Goal: Entertainment & Leisure: Browse casually

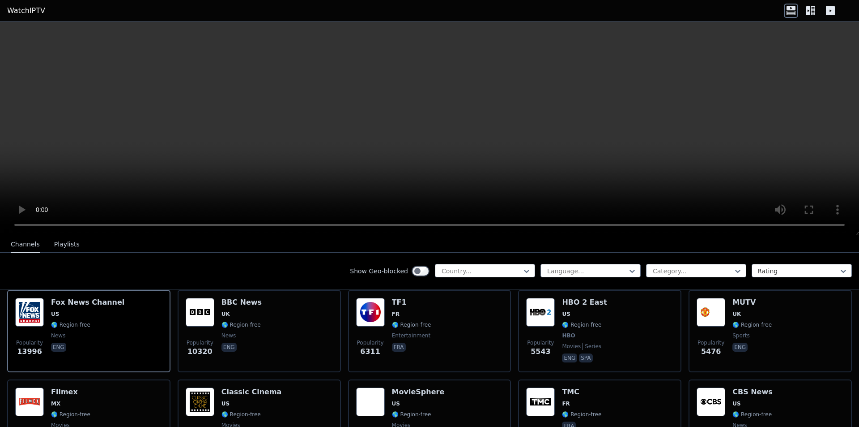
scroll to position [134, 0]
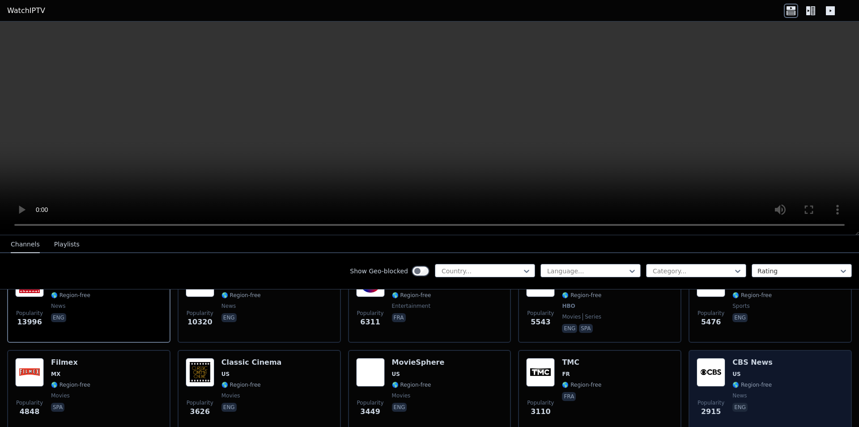
click at [772, 384] on div "Popularity 2915 CBS News US 🌎 Region-free news eng" at bounding box center [770, 390] width 147 height 64
click at [797, 369] on div "Popularity 2915 CBS News US 🌎 Region-free news eng" at bounding box center [770, 390] width 147 height 64
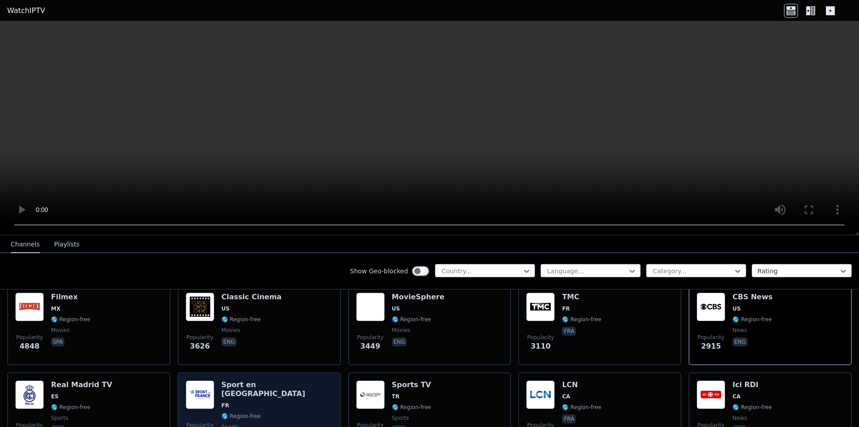
scroll to position [224, 0]
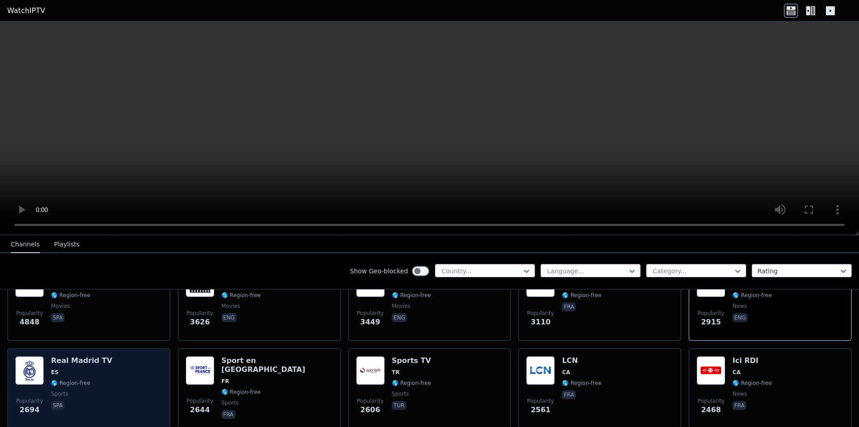
click at [110, 362] on div "Popularity 2694 Real Madrid TV ES 🌎 Region-free sports spa" at bounding box center [88, 388] width 147 height 64
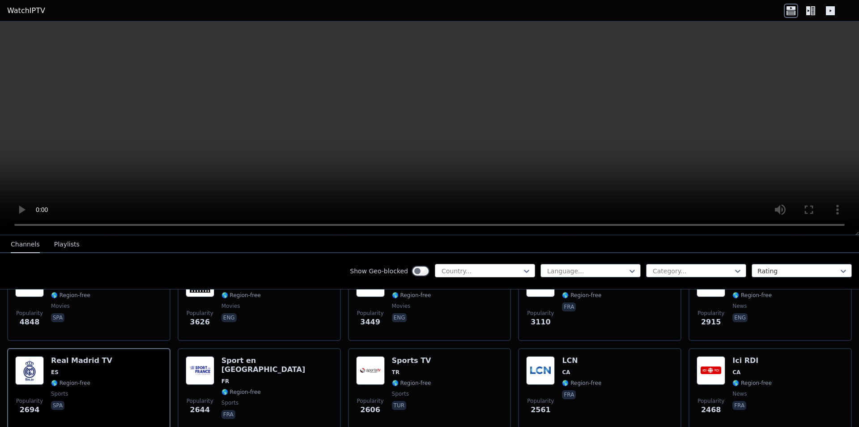
click at [513, 273] on div at bounding box center [481, 270] width 81 height 9
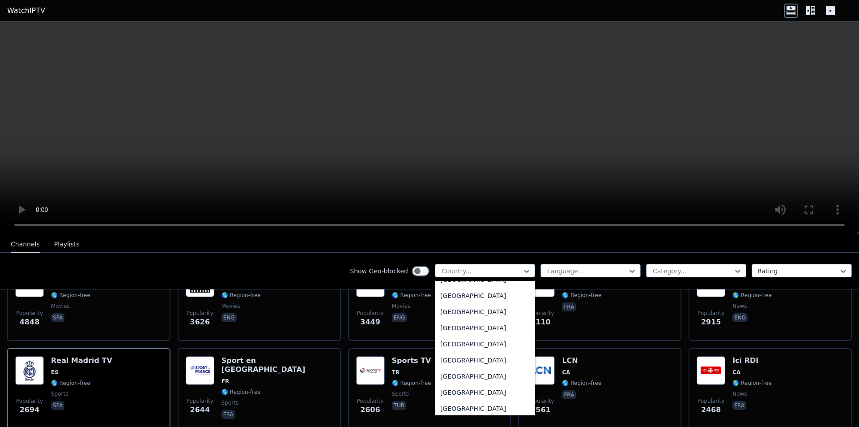
scroll to position [3108, 0]
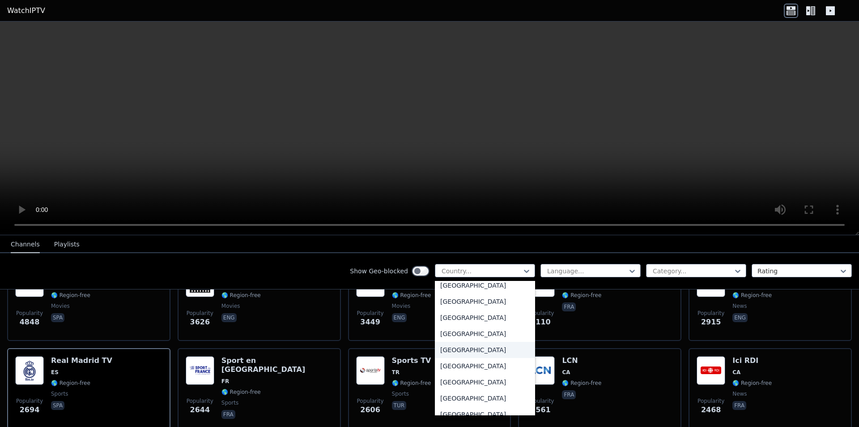
click at [478, 346] on div "[GEOGRAPHIC_DATA]" at bounding box center [485, 350] width 100 height 16
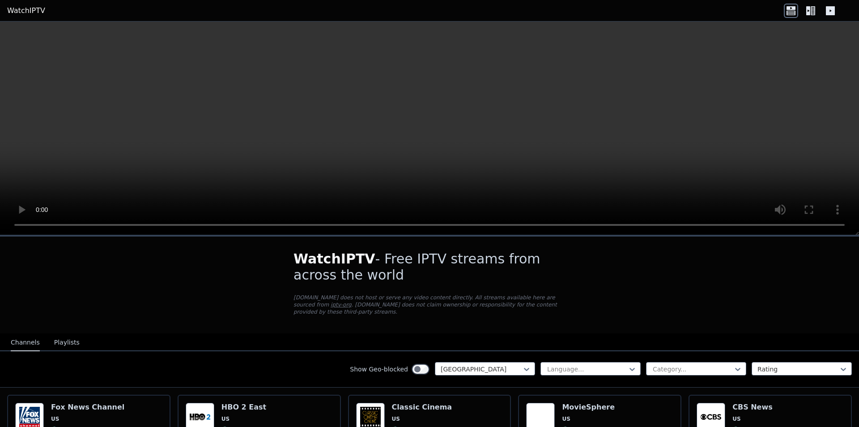
scroll to position [269, 0]
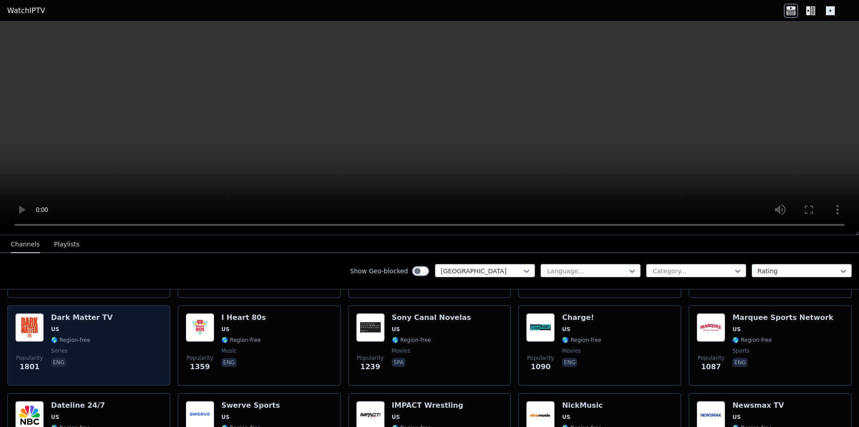
click at [79, 338] on div "Dark Matter TV US 🌎 Region-free series eng" at bounding box center [82, 345] width 62 height 64
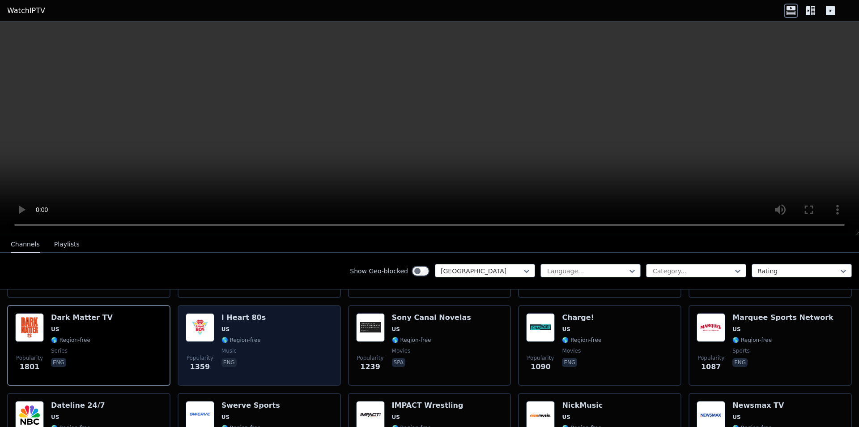
click at [249, 328] on div "I Heart 80s US 🌎 Region-free music eng" at bounding box center [244, 345] width 44 height 64
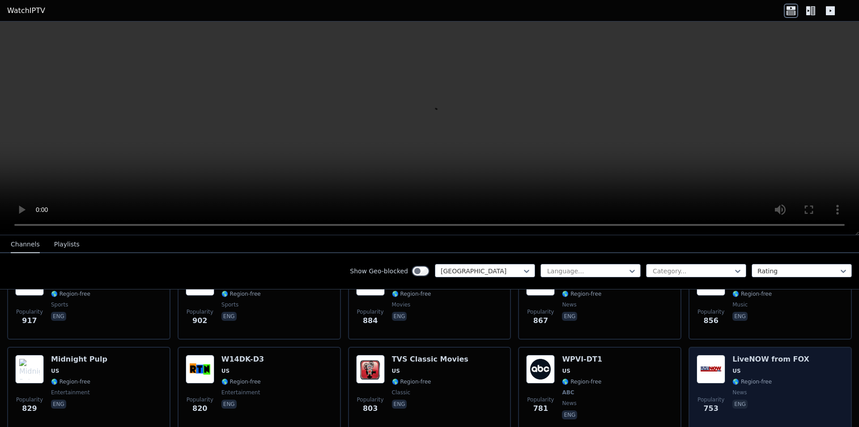
scroll to position [492, 0]
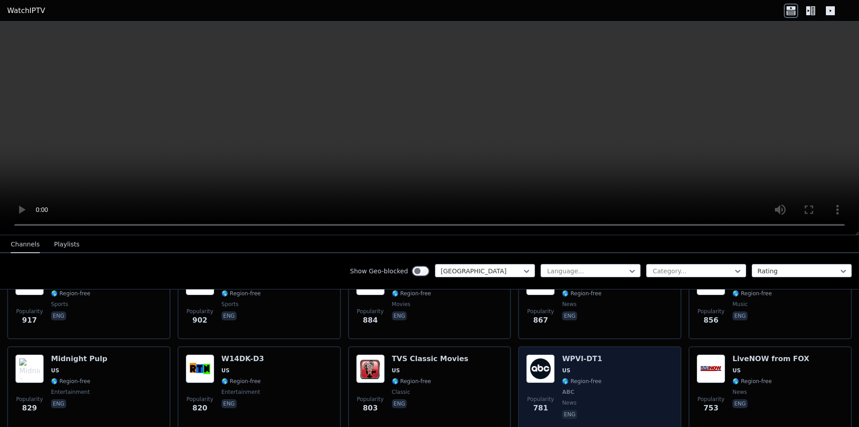
click at [587, 367] on span "US" at bounding box center [582, 370] width 40 height 7
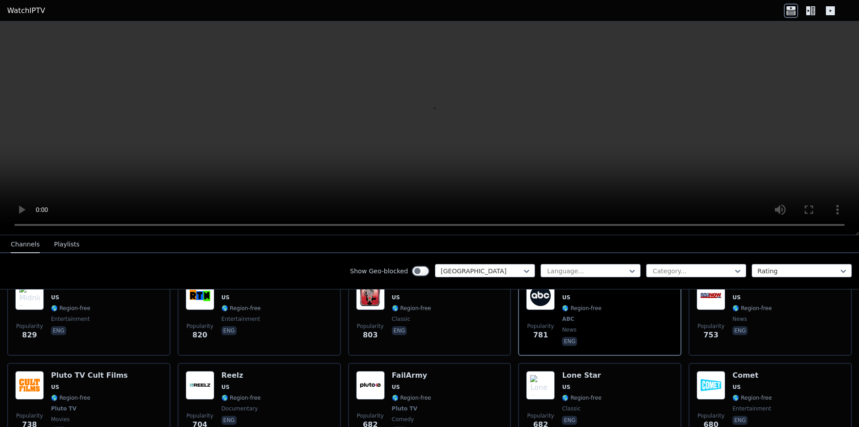
scroll to position [761, 0]
